Goal: Check status: Check status

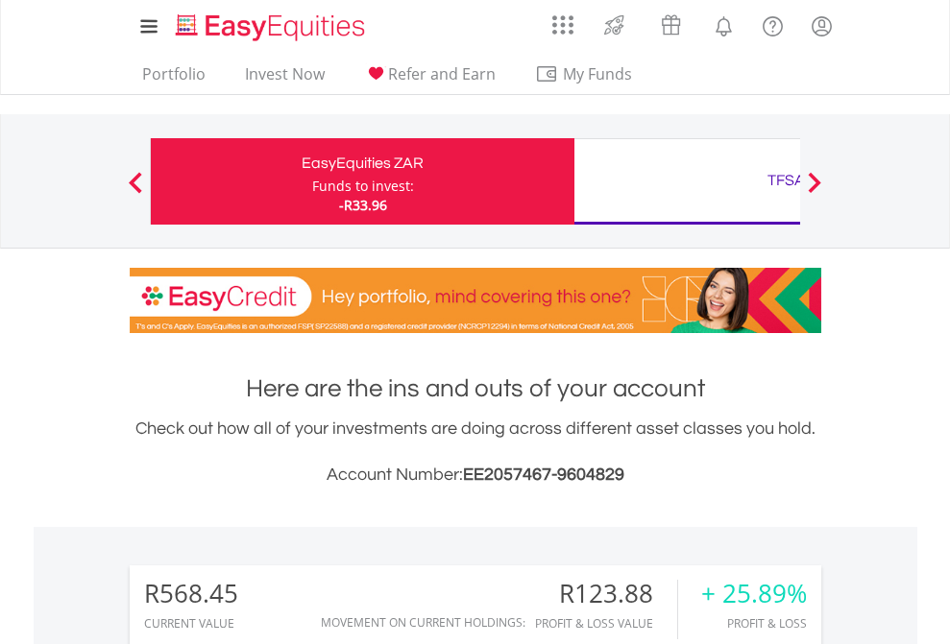
scroll to position [184, 301]
click at [312, 181] on div "Funds to invest:" at bounding box center [363, 186] width 102 height 19
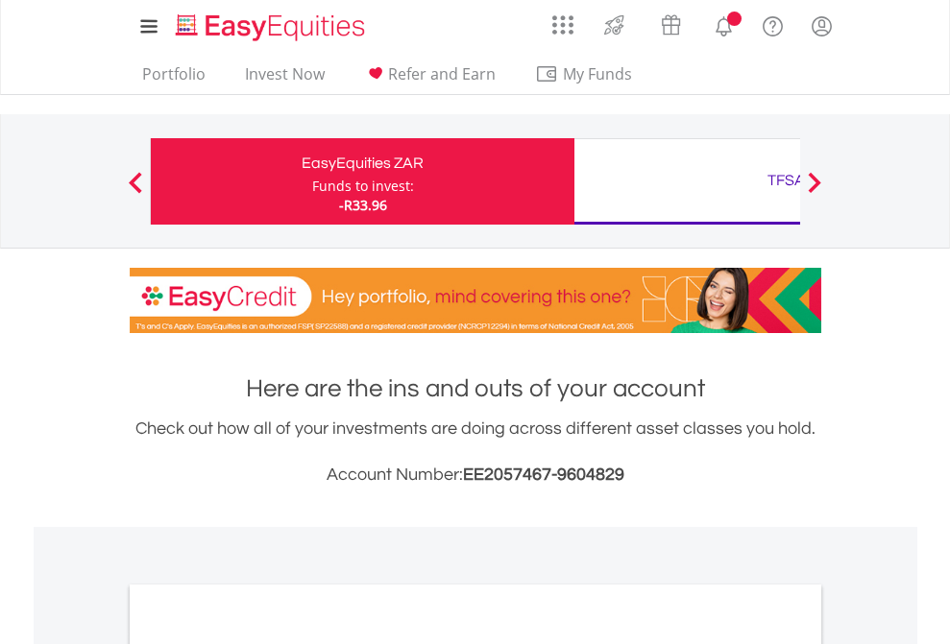
scroll to position [1549, 0]
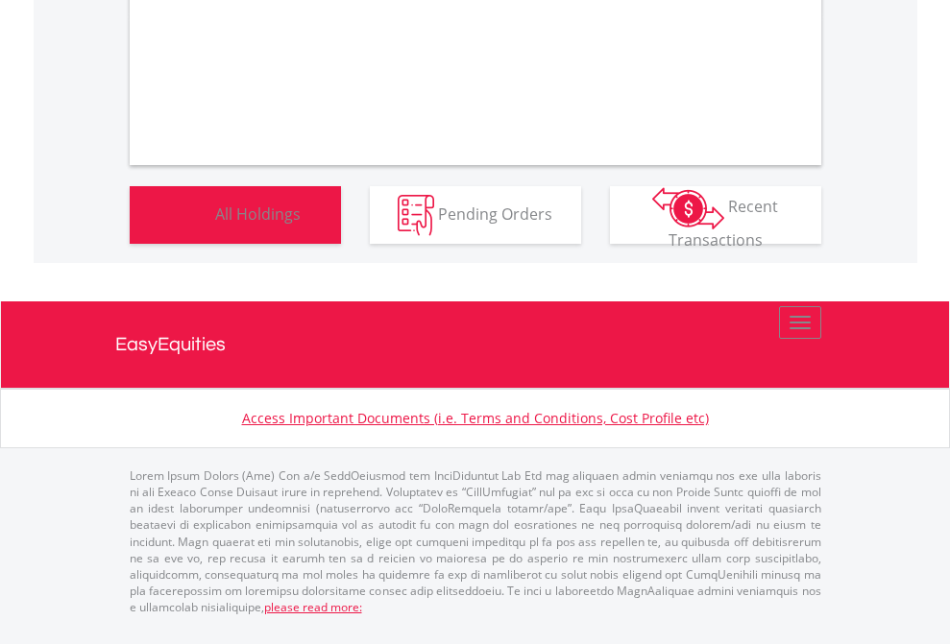
click at [215, 224] on span "All Holdings" at bounding box center [257, 213] width 85 height 21
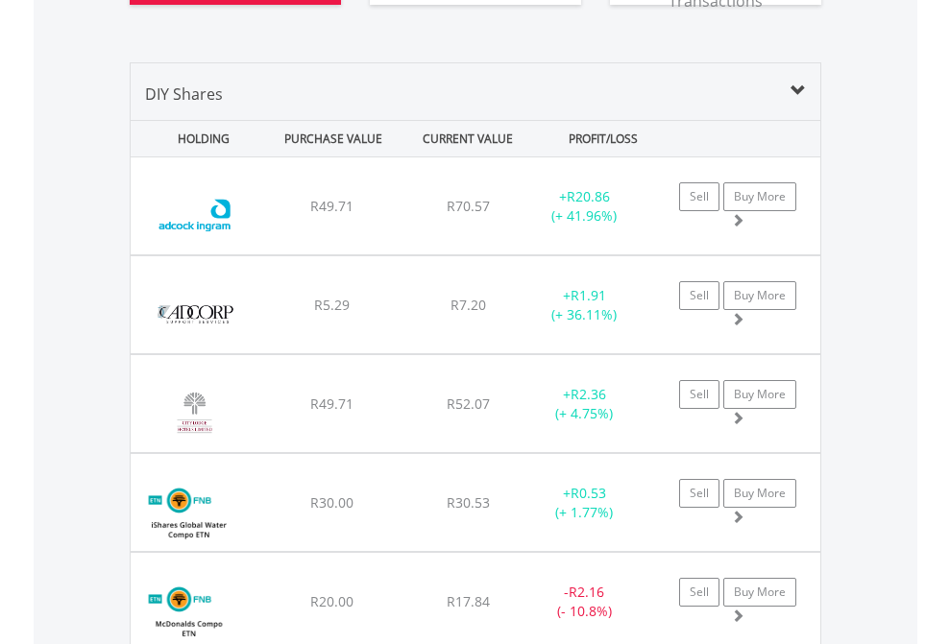
scroll to position [2251, 0]
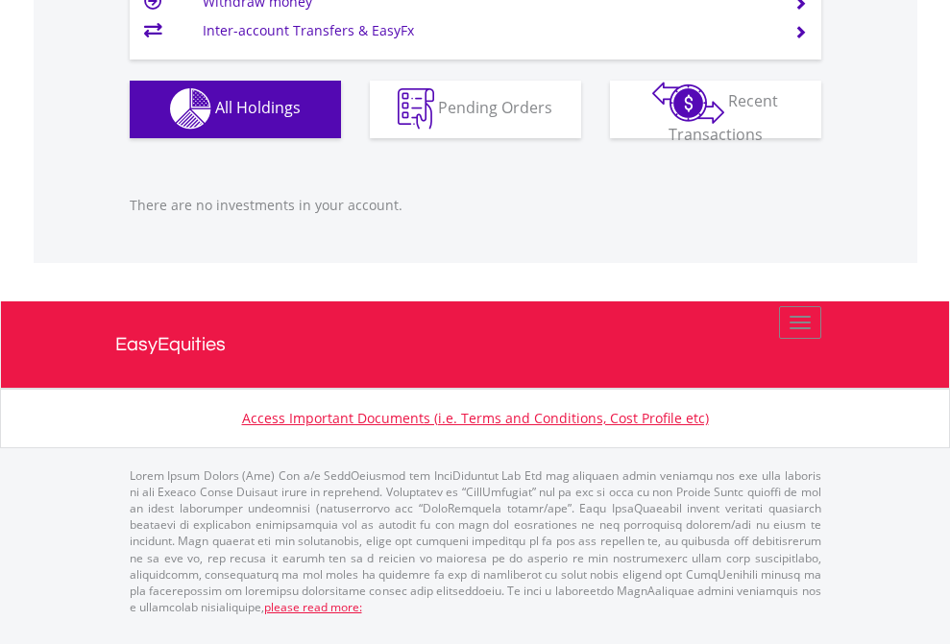
scroll to position [184, 301]
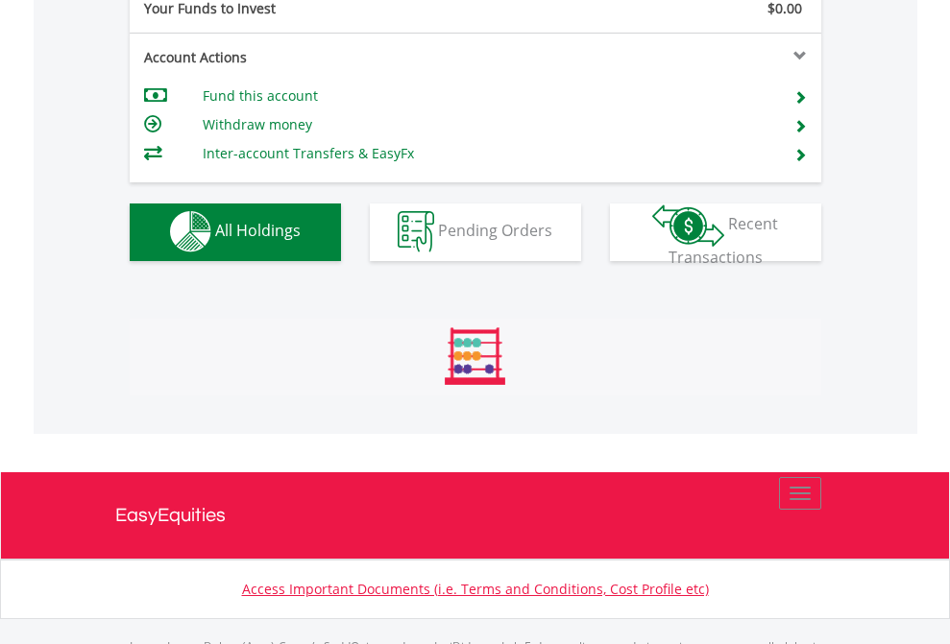
scroll to position [1901, 0]
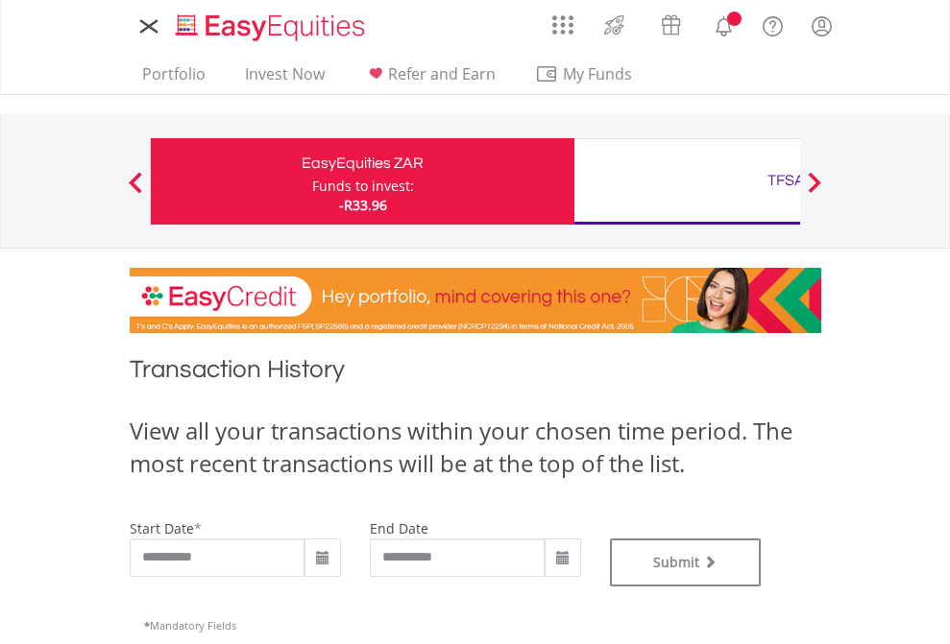
type input "**********"
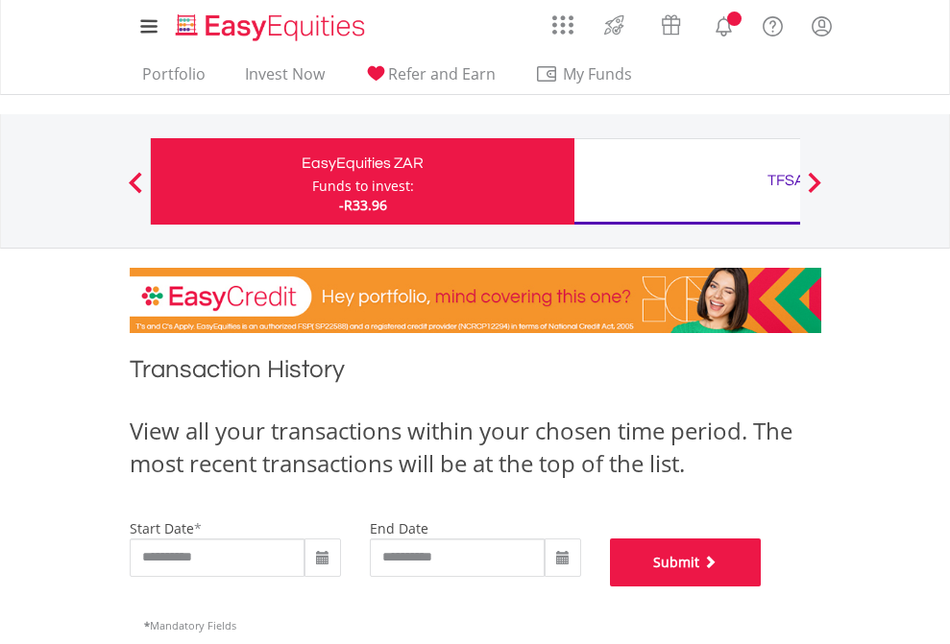
click at [761, 587] on button "Submit" at bounding box center [686, 563] width 152 height 48
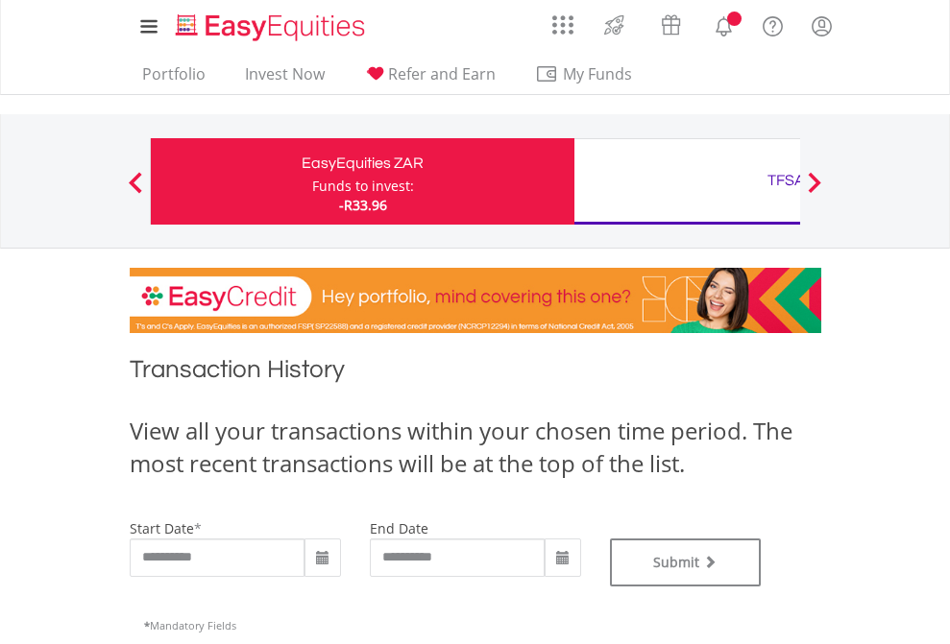
click at [687, 181] on div "TFSA" at bounding box center [786, 180] width 400 height 27
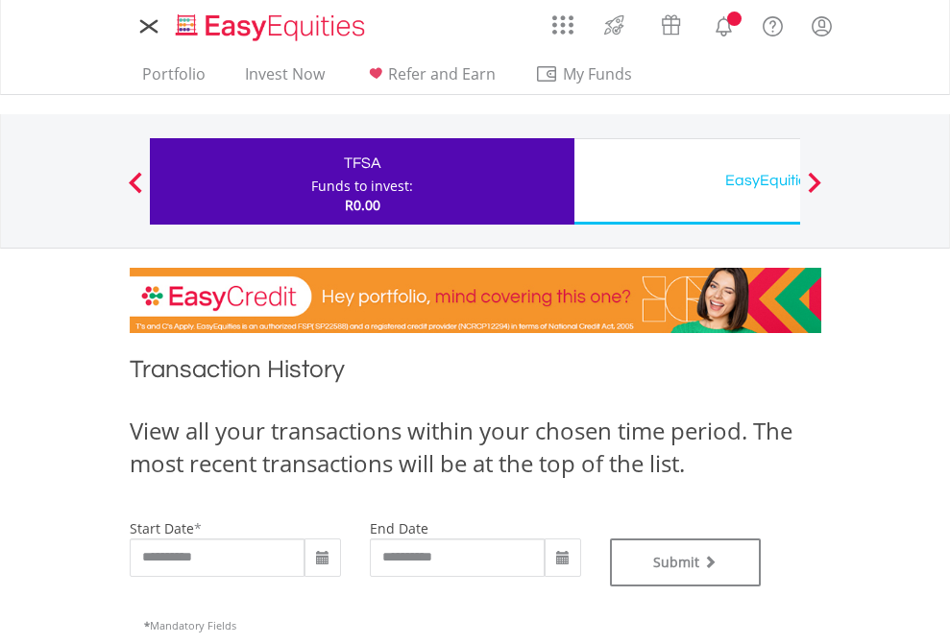
type input "**********"
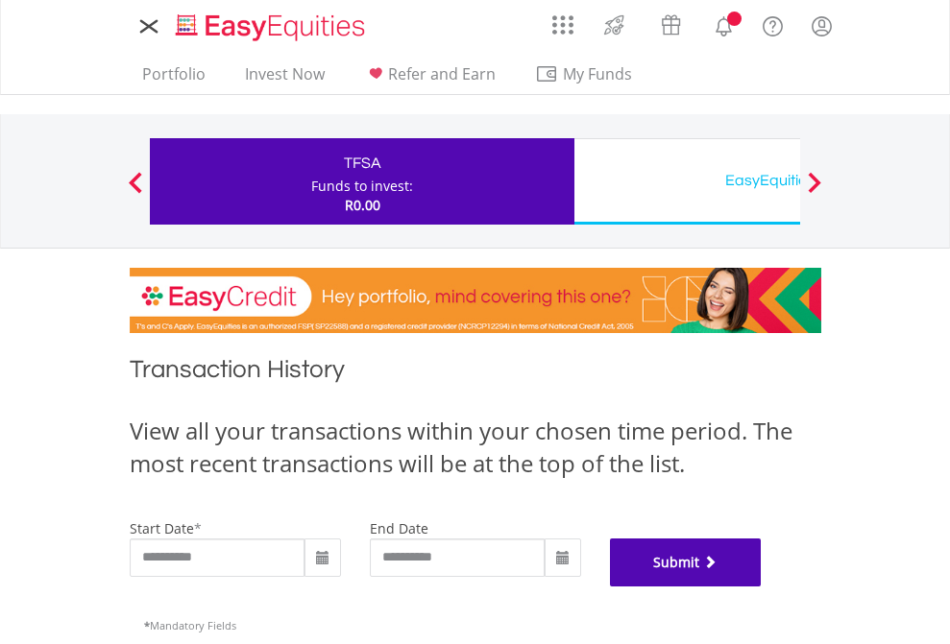
click at [761, 587] on button "Submit" at bounding box center [686, 563] width 152 height 48
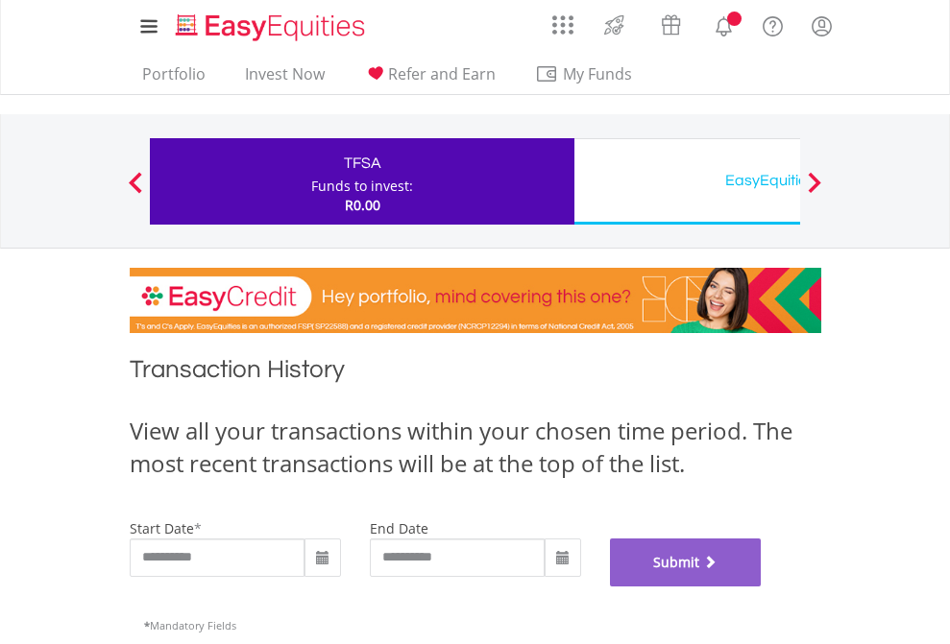
scroll to position [779, 0]
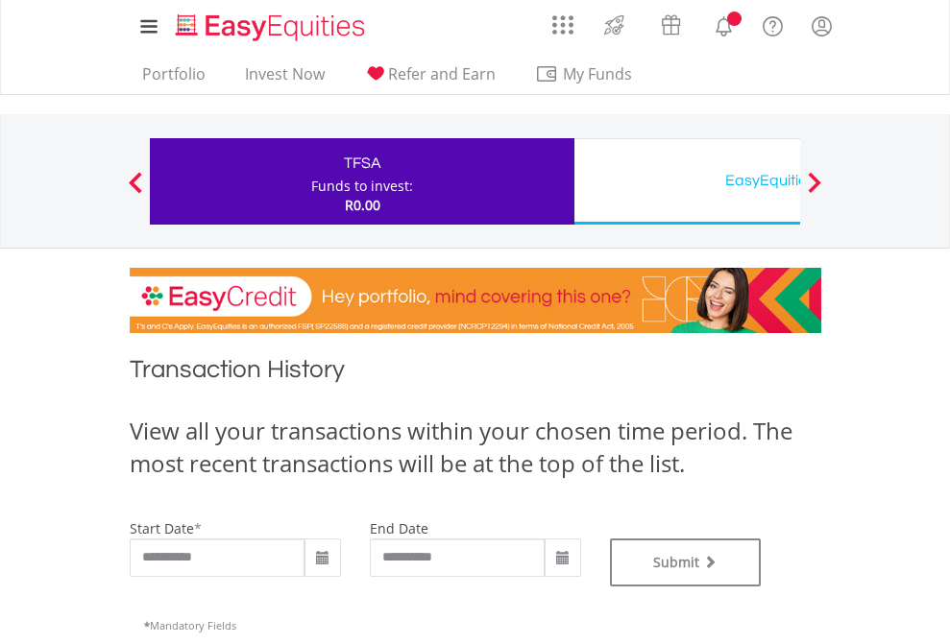
click at [687, 181] on div "EasyEquities USD" at bounding box center [786, 180] width 400 height 27
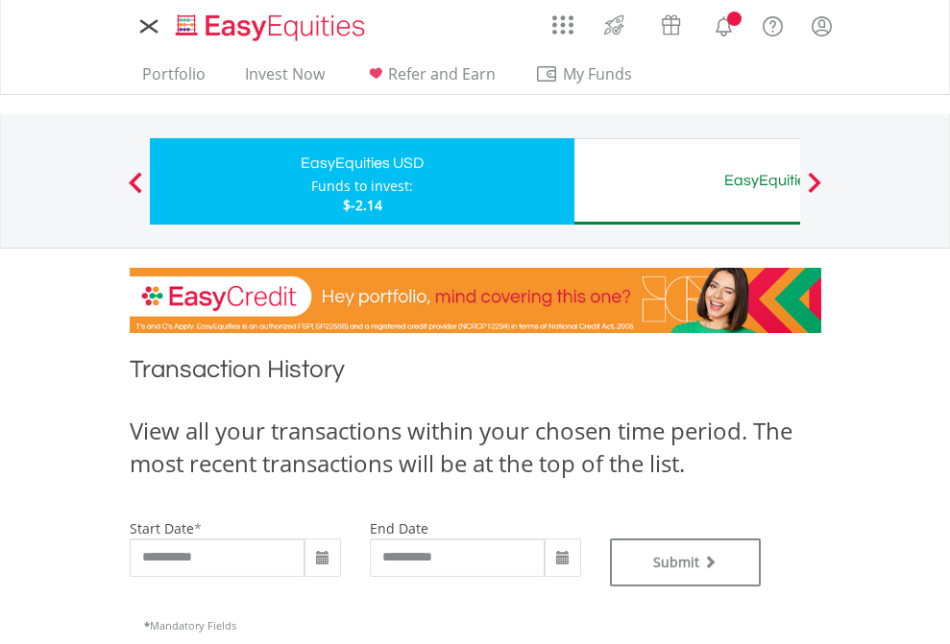
type input "**********"
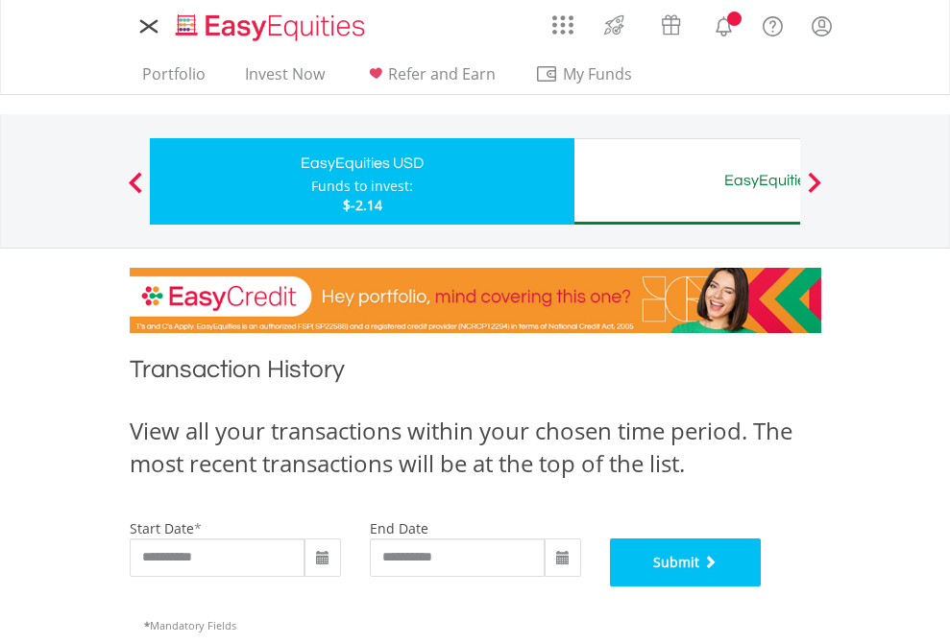
click at [761, 587] on button "Submit" at bounding box center [686, 563] width 152 height 48
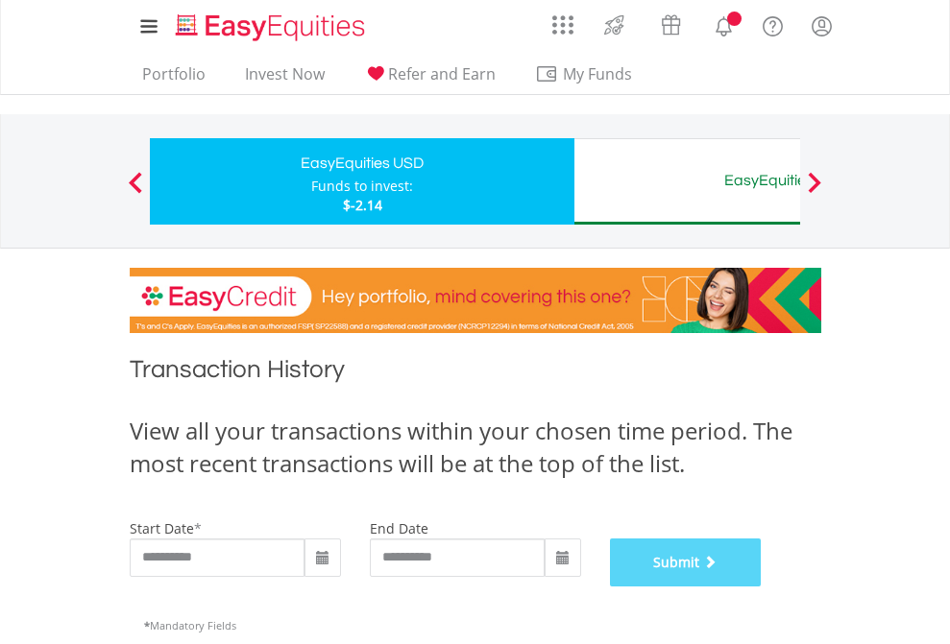
scroll to position [779, 0]
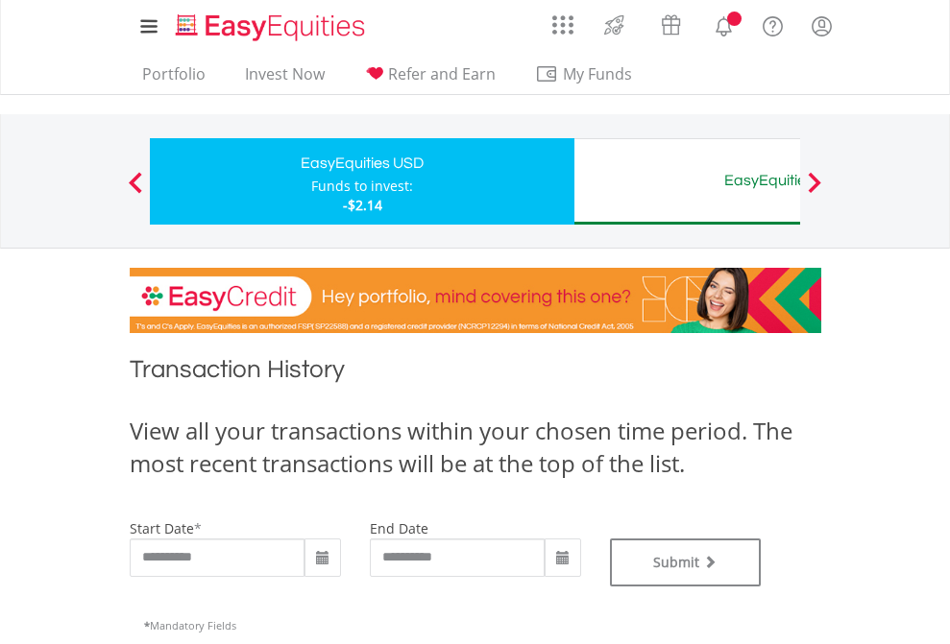
click at [687, 181] on div "EasyEquities AUD" at bounding box center [786, 180] width 400 height 27
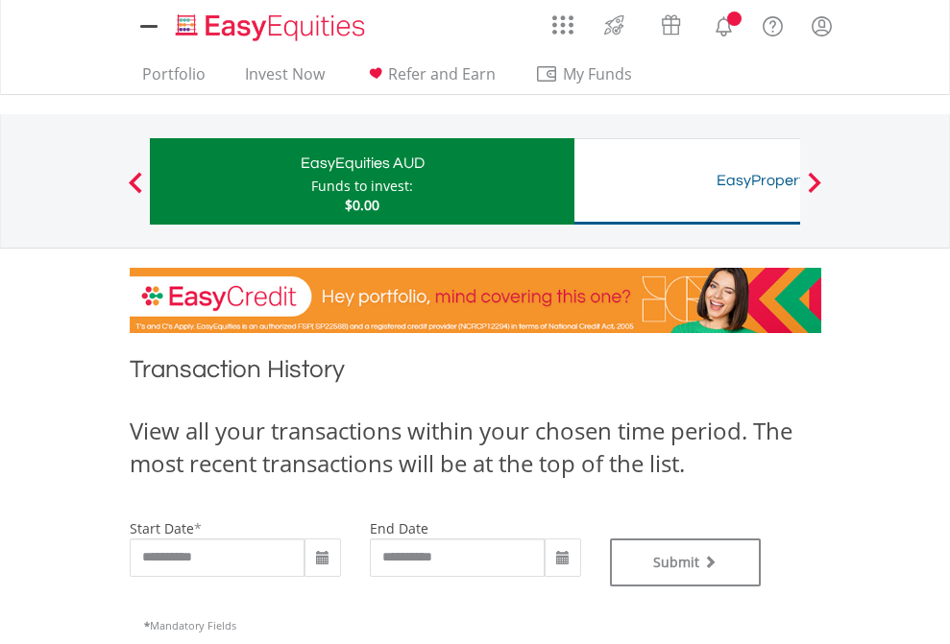
type input "**********"
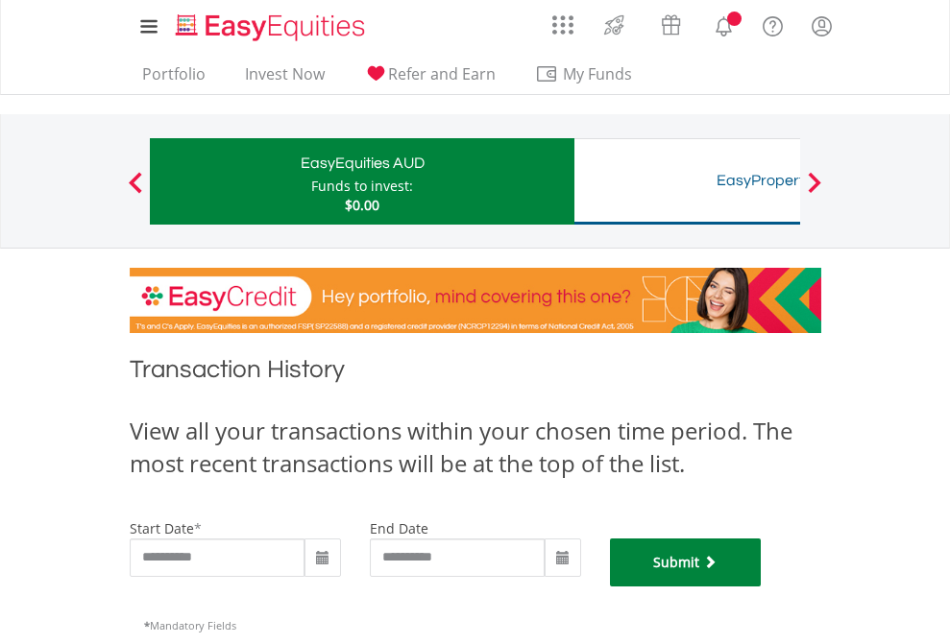
click at [761, 587] on button "Submit" at bounding box center [686, 563] width 152 height 48
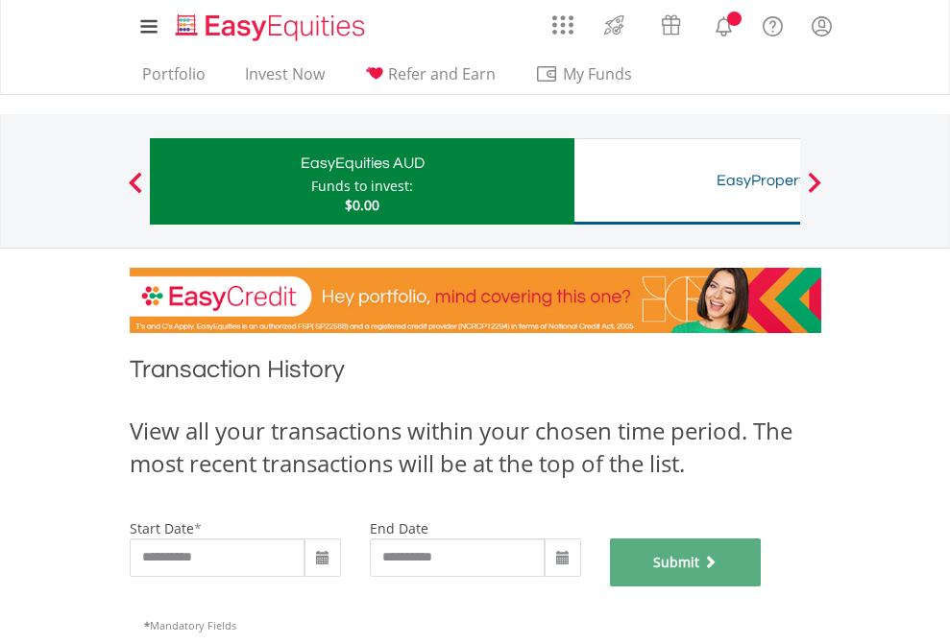
scroll to position [779, 0]
